Goal: Task Accomplishment & Management: Use online tool/utility

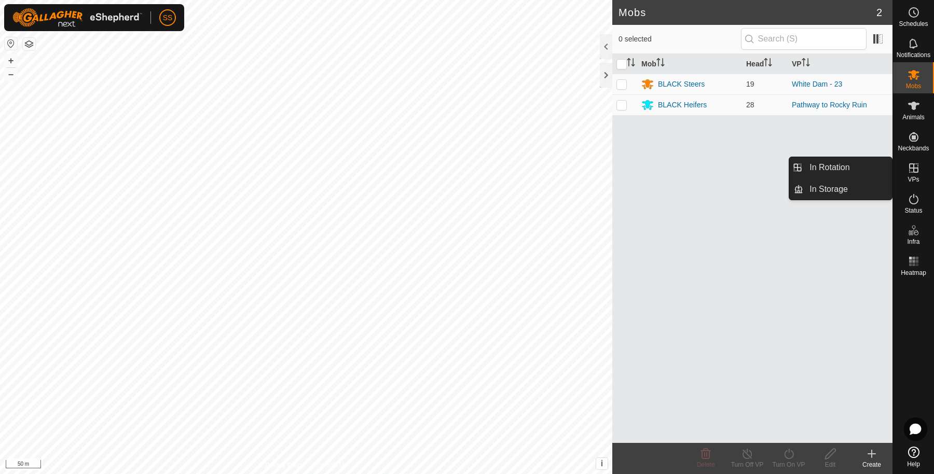
click at [921, 175] on es-virtualpaddocks-svg-icon at bounding box center [913, 168] width 19 height 17
click at [839, 161] on link "In Rotation" at bounding box center [847, 167] width 89 height 21
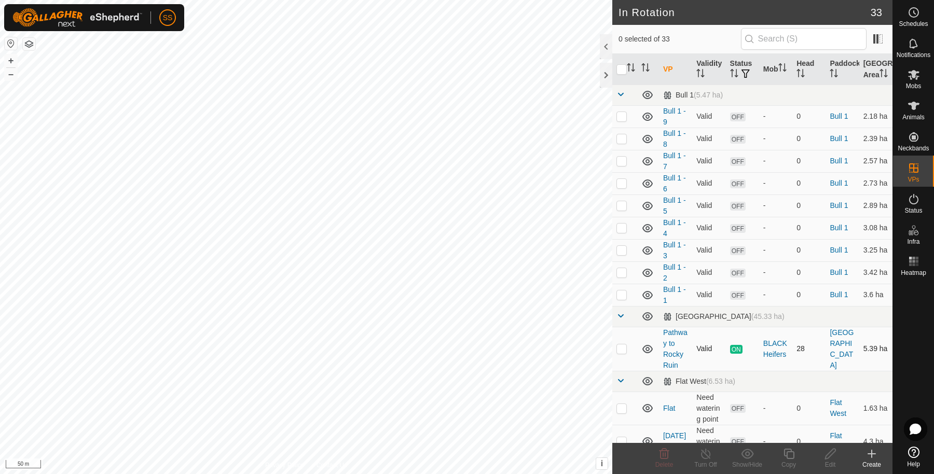
click at [625, 346] on td at bounding box center [624, 349] width 25 height 44
click at [622, 353] on p-checkbox at bounding box center [621, 348] width 10 height 8
click at [619, 353] on p-checkbox at bounding box center [621, 348] width 10 height 8
checkbox input "true"
click at [789, 451] on icon at bounding box center [788, 454] width 10 height 10
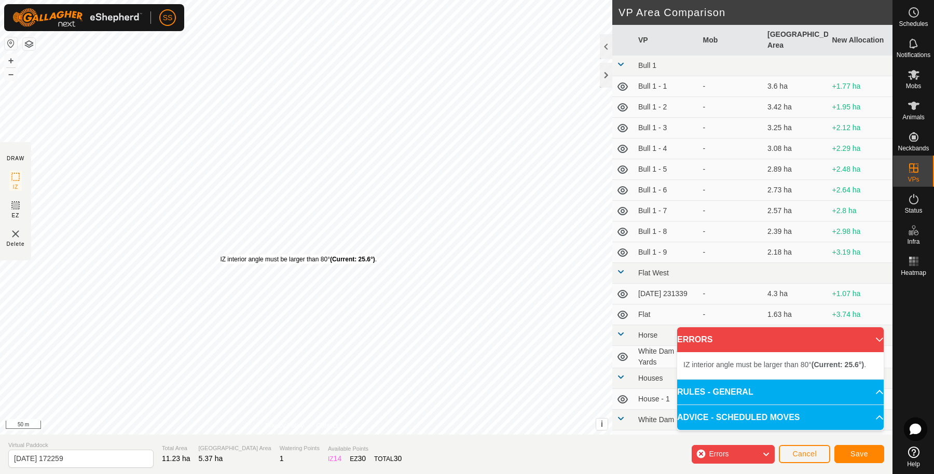
click at [220, 255] on div "IZ interior angle must be larger than 80° (Current: 25.6°) ." at bounding box center [298, 259] width 157 height 9
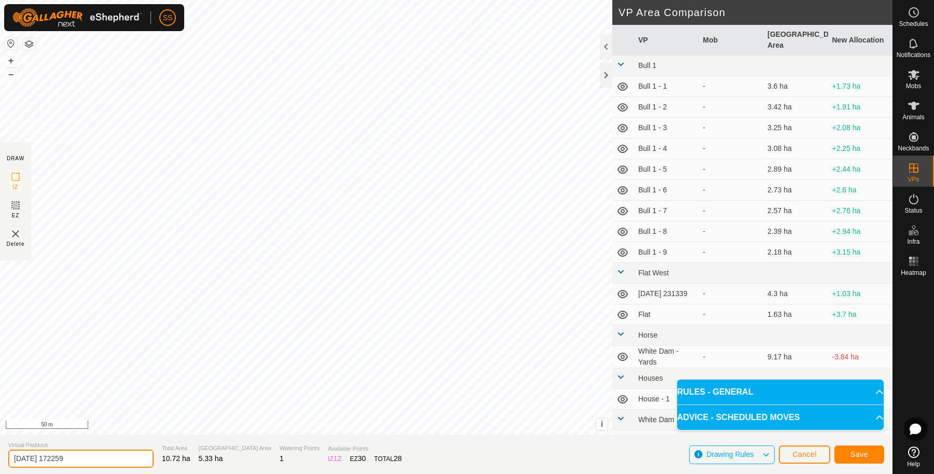
click at [95, 459] on input "[DATE] 172259" at bounding box center [80, 459] width 145 height 18
click at [850, 455] on span "Save" at bounding box center [859, 454] width 18 height 8
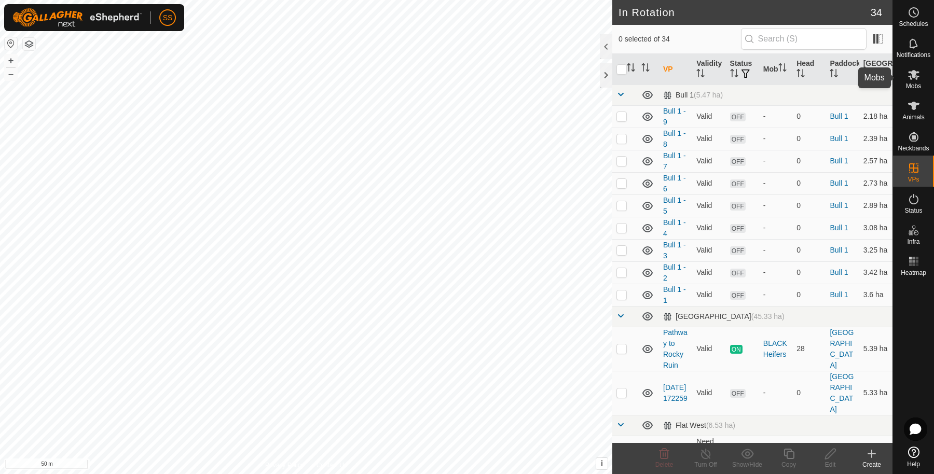
click at [919, 79] on es-mob-svg-icon at bounding box center [913, 74] width 19 height 17
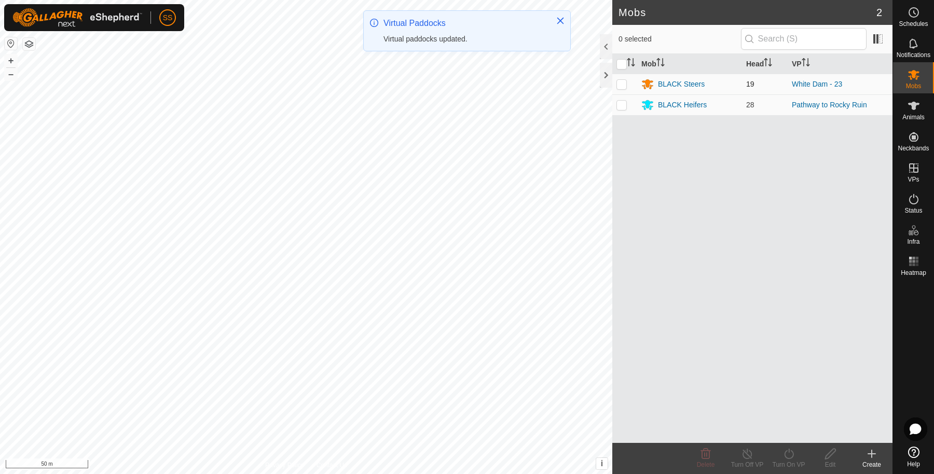
click at [622, 83] on p-checkbox at bounding box center [621, 84] width 10 height 8
checkbox input "true"
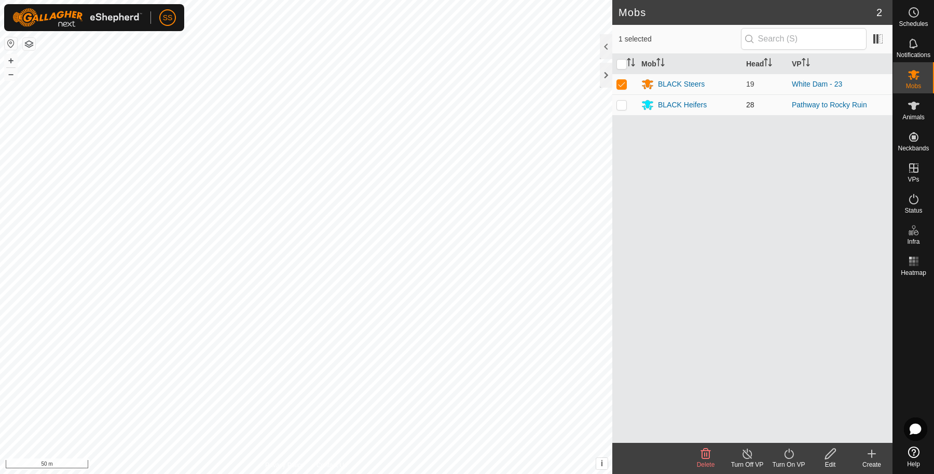
click at [622, 101] on p-tablecheckbox at bounding box center [621, 105] width 10 height 8
checkbox input "true"
click at [620, 86] on p-checkbox at bounding box center [621, 84] width 10 height 8
checkbox input "false"
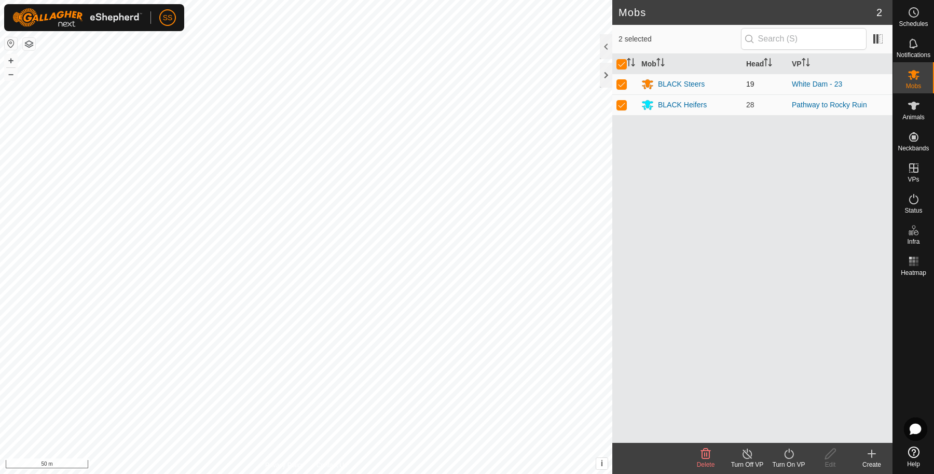
checkbox input "false"
click at [787, 449] on icon at bounding box center [788, 454] width 13 height 12
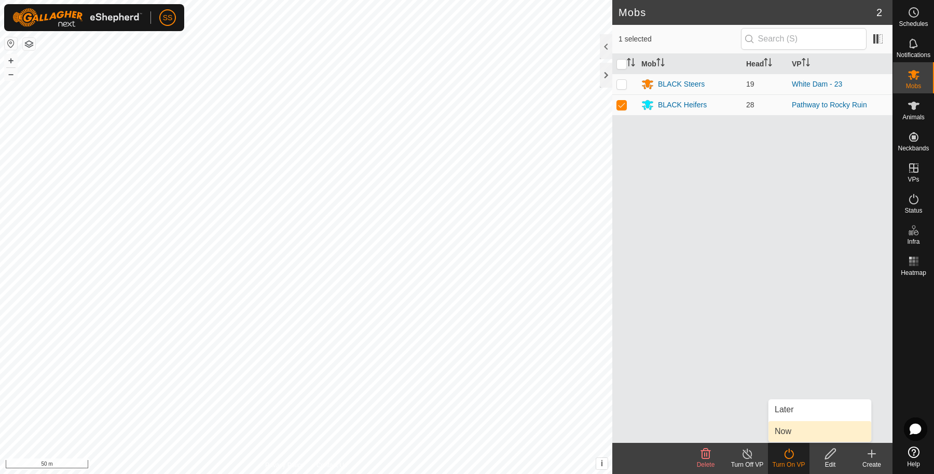
click at [781, 427] on link "Now" at bounding box center [819, 431] width 103 height 21
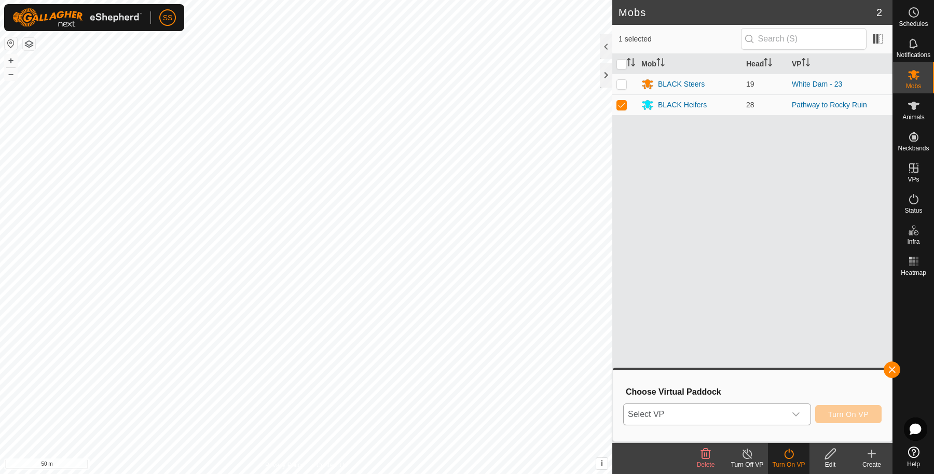
click at [726, 420] on span "Select VP" at bounding box center [705, 414] width 162 height 21
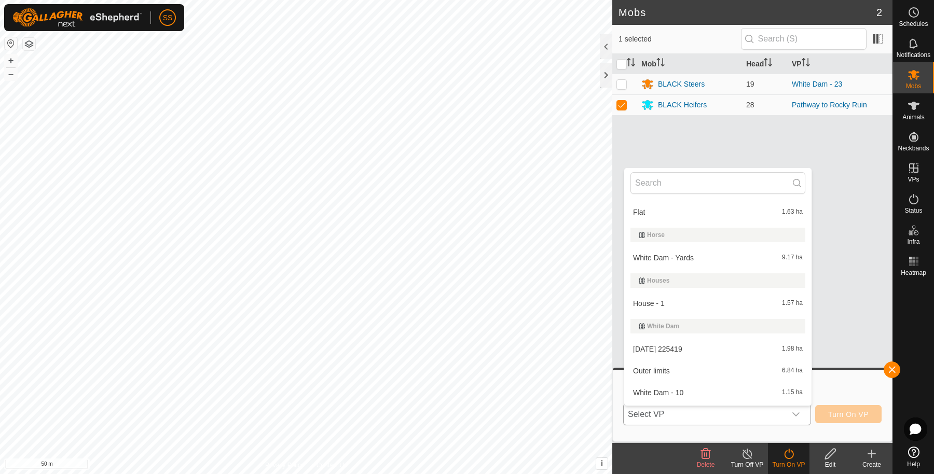
scroll to position [156, 0]
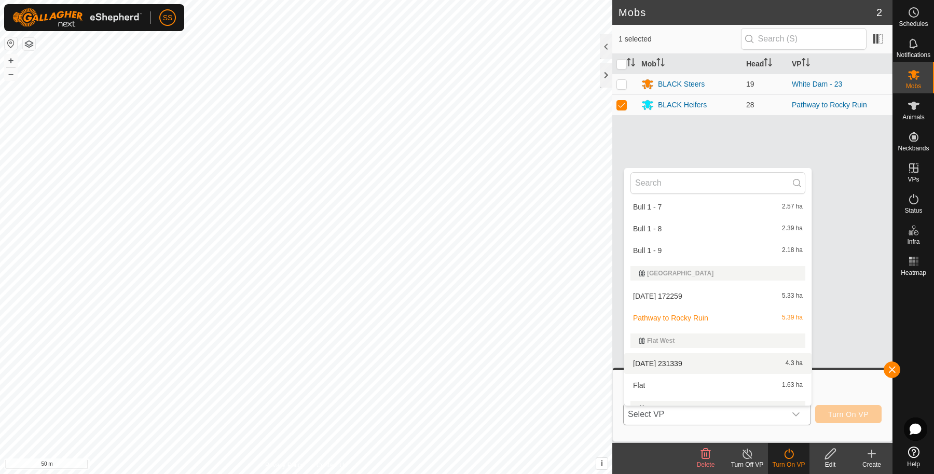
click at [704, 360] on li "[DATE] 231339 4.3 ha" at bounding box center [717, 363] width 187 height 21
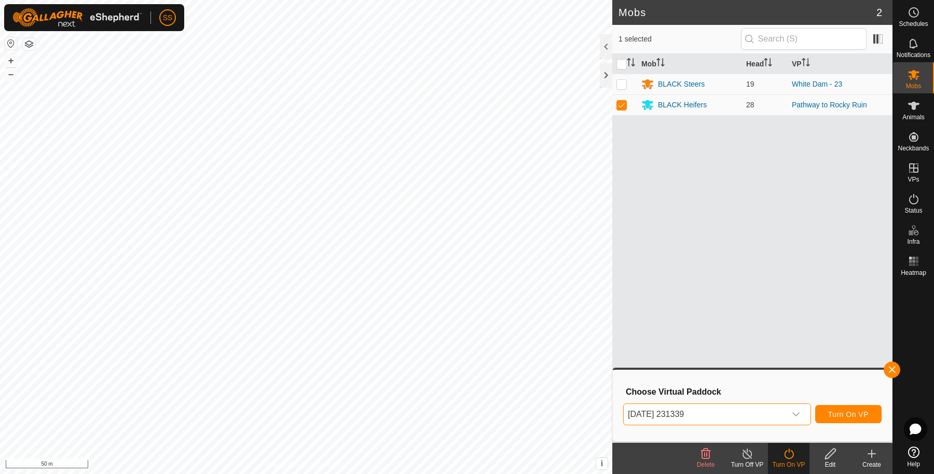
click at [715, 417] on span "[DATE] 231339" at bounding box center [705, 414] width 162 height 21
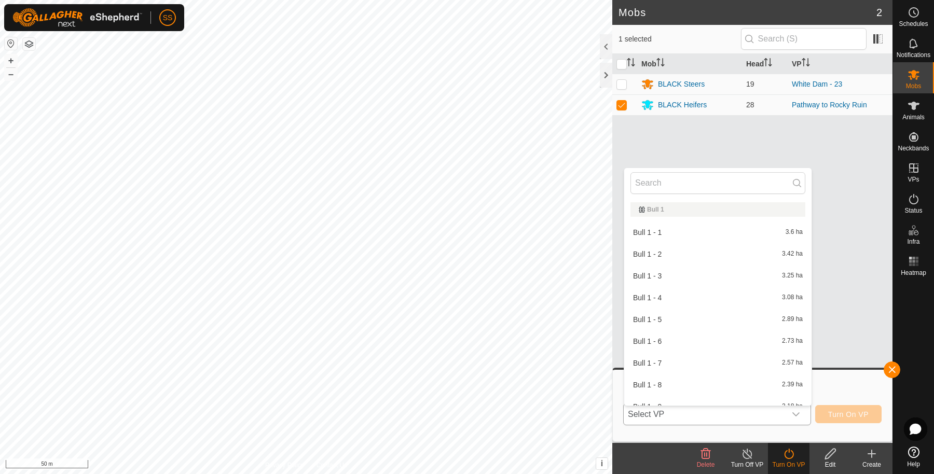
scroll to position [125, 0]
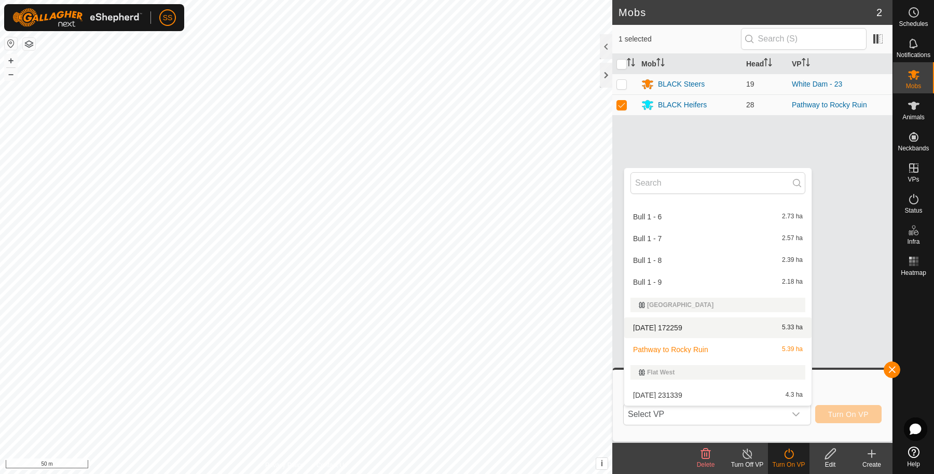
click at [710, 333] on li "[DATE] 172259 5.33 ha" at bounding box center [717, 327] width 187 height 21
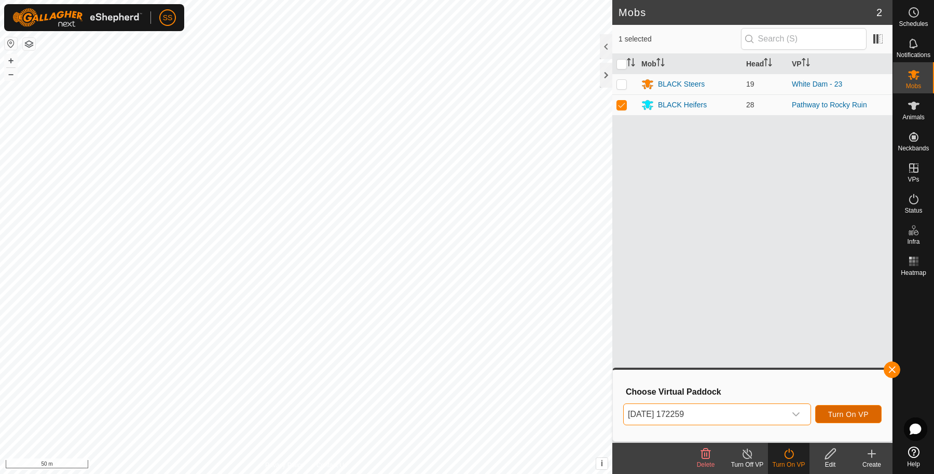
click at [826, 413] on button "Turn On VP" at bounding box center [848, 414] width 66 height 18
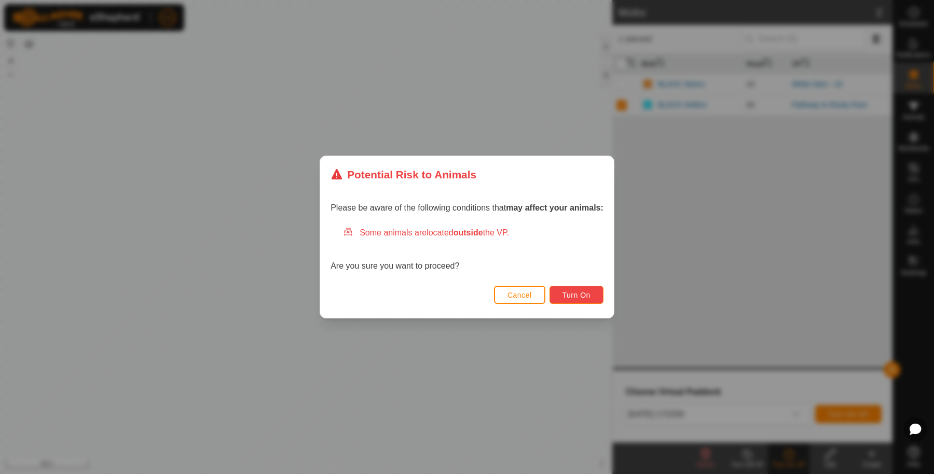
click at [594, 295] on button "Turn On" at bounding box center [576, 295] width 54 height 18
